Goal: Navigation & Orientation: Find specific page/section

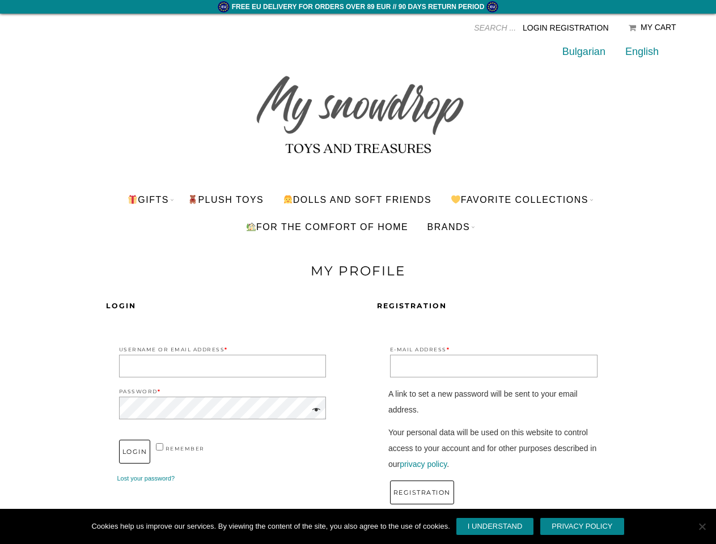
click at [358, 281] on div "Login Username or Email Address * Password * remember Login Lost your password?…" at bounding box center [357, 406] width 657 height 254
click at [437, 28] on input "Products search" at bounding box center [416, 27] width 198 height 17
click at [524, 199] on link "Favorite Collections" at bounding box center [518, 199] width 155 height 27
click at [450, 227] on link "BRANDS" at bounding box center [449, 226] width 60 height 27
click at [314, 410] on span at bounding box center [314, 410] width 13 height 16
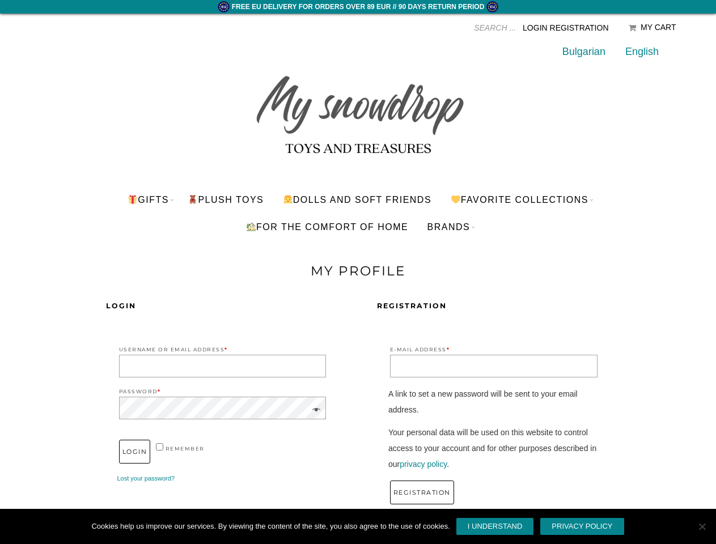
click at [495, 526] on link "I understand" at bounding box center [495, 526] width 79 height 18
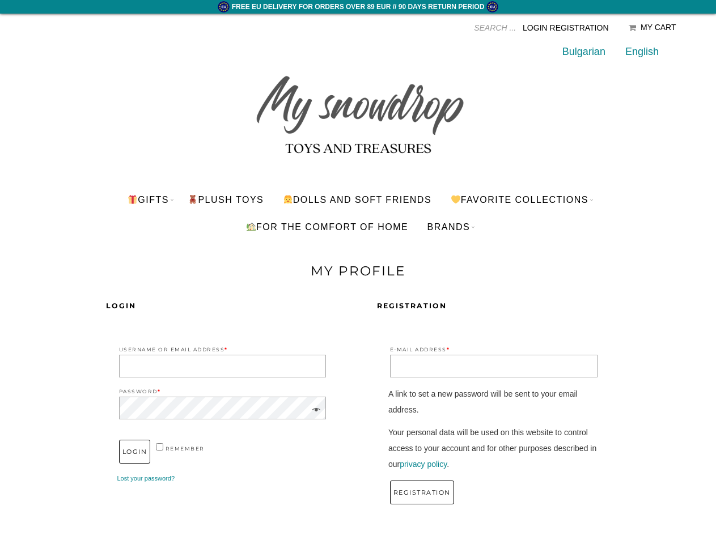
click at [701, 526] on span "Cookie Notice" at bounding box center [701, 526] width 11 height 11
